Goal: Check status

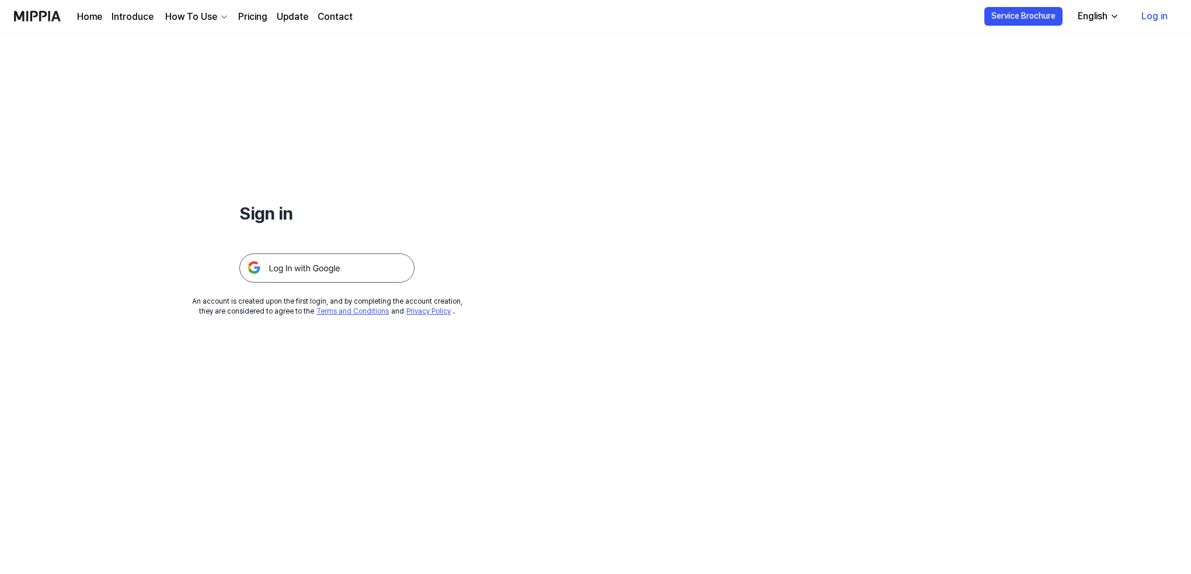
click at [299, 265] on img at bounding box center [326, 267] width 175 height 29
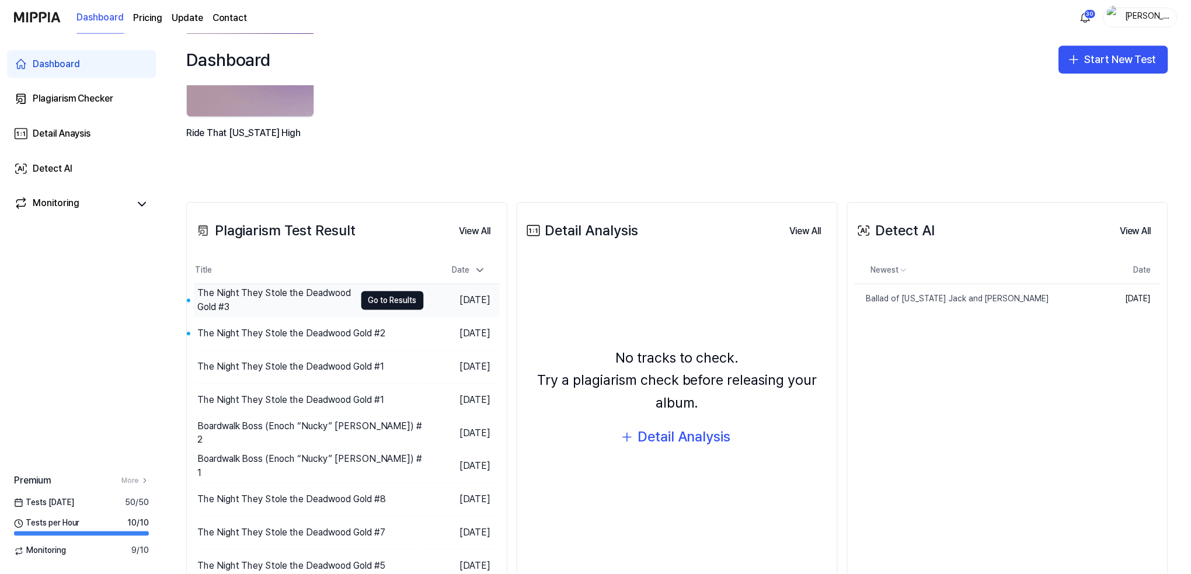
scroll to position [116, 0]
click at [273, 292] on div "The Night They Stole the Deadwood Gold #3" at bounding box center [277, 299] width 159 height 28
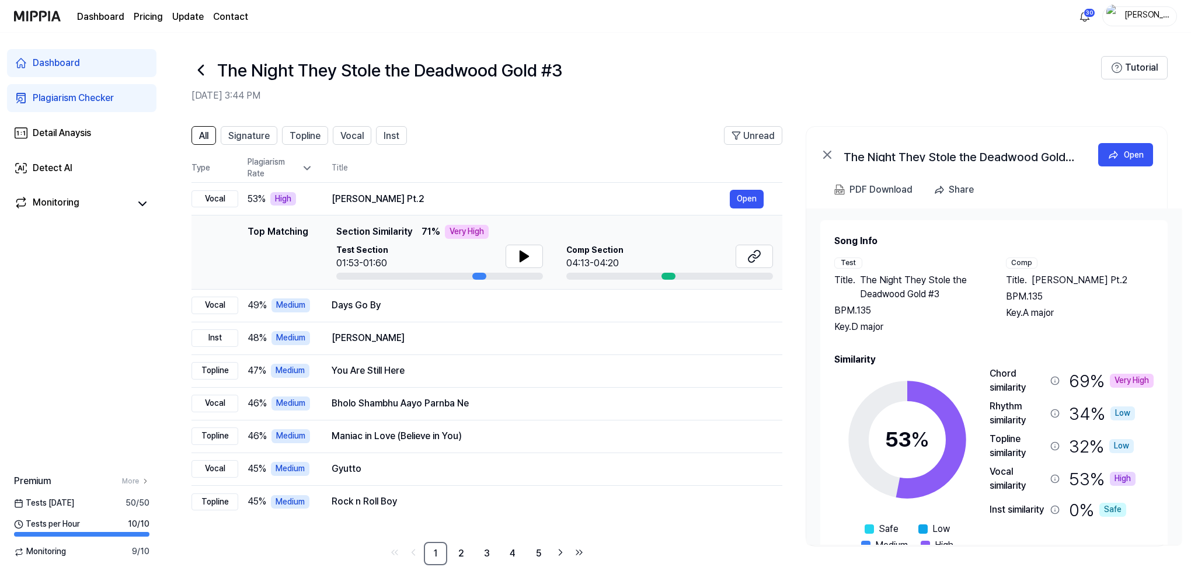
click at [198, 67] on icon at bounding box center [200, 70] width 19 height 19
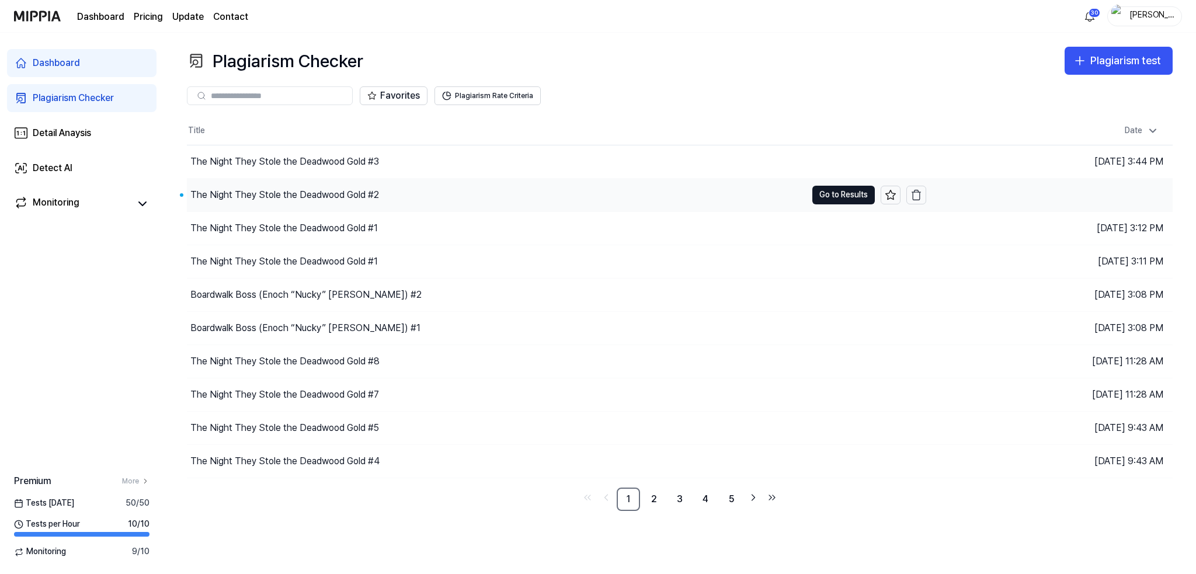
click at [266, 194] on div "The Night They Stole the Deadwood Gold #2" at bounding box center [284, 195] width 189 height 14
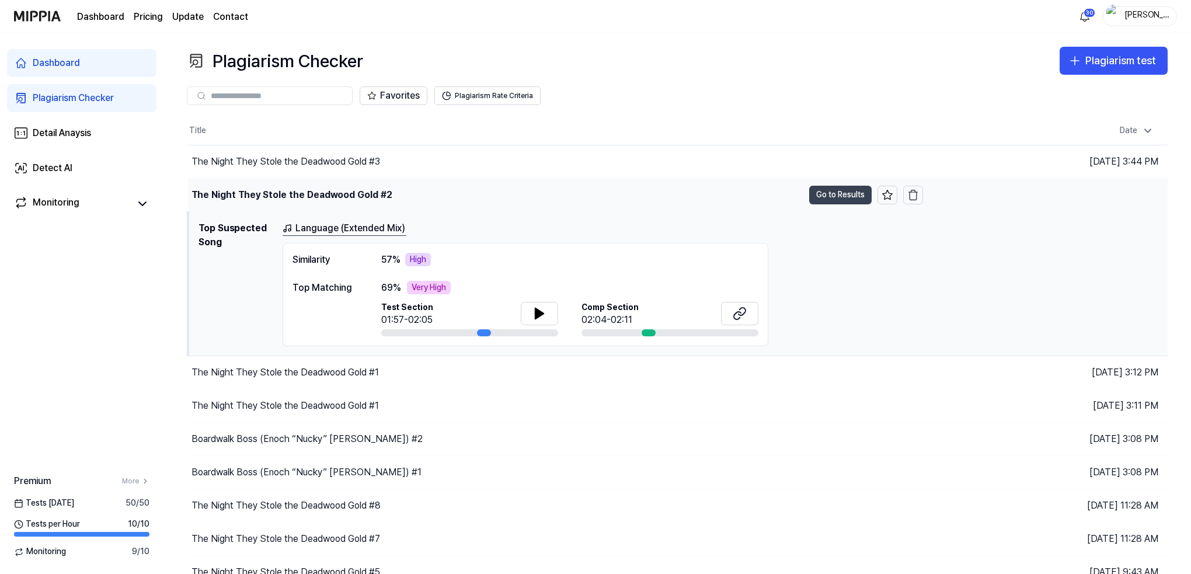
click at [832, 191] on button "Go to Results" at bounding box center [840, 195] width 62 height 19
